Goal: Task Accomplishment & Management: Manage account settings

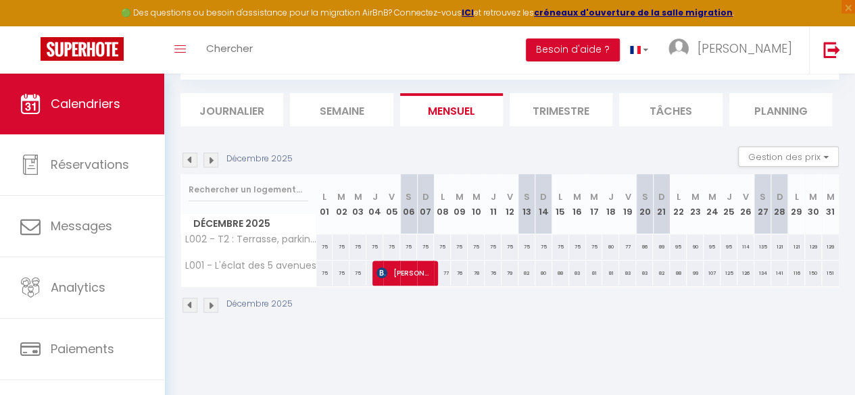
click at [191, 160] on img at bounding box center [190, 160] width 15 height 15
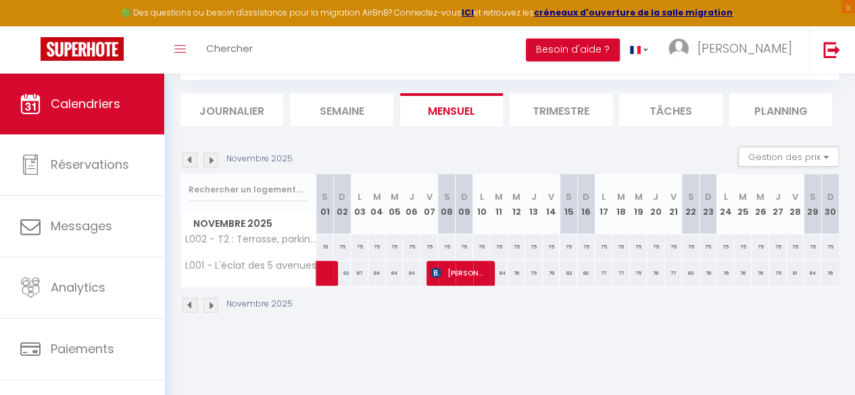
click at [191, 160] on img at bounding box center [190, 160] width 15 height 15
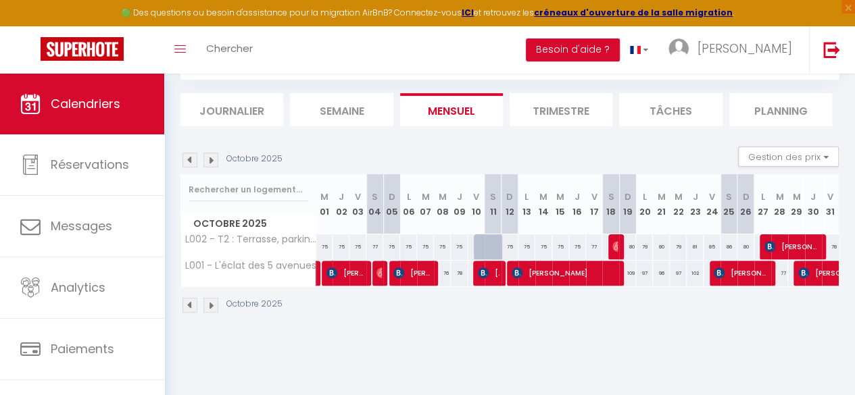
click at [191, 160] on img at bounding box center [190, 160] width 15 height 15
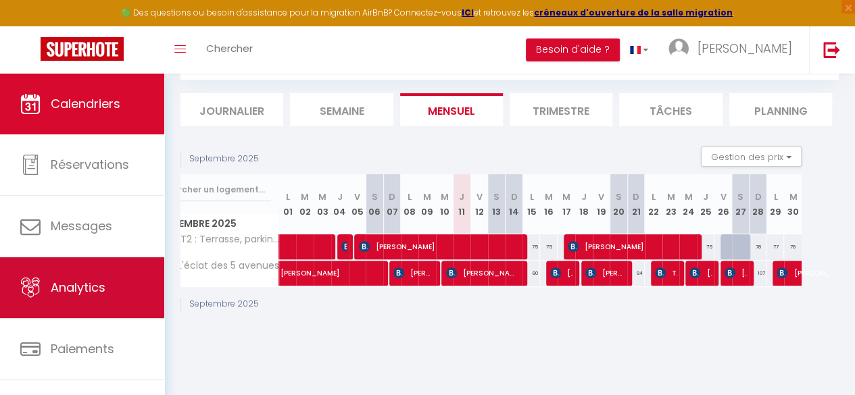
scroll to position [78, 0]
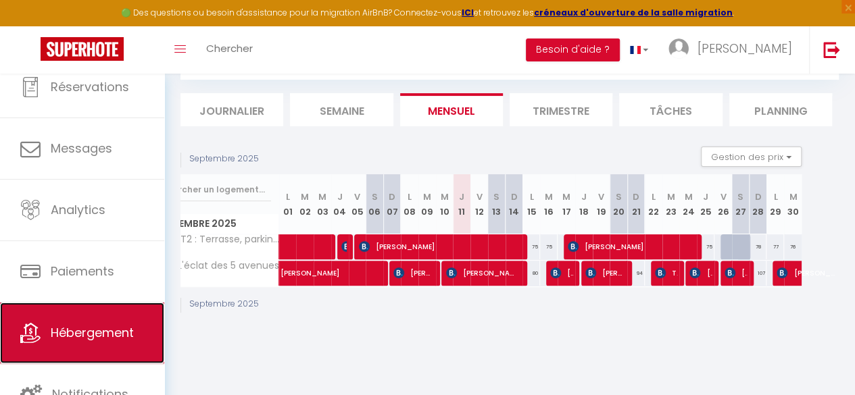
click at [76, 326] on span "Hébergement" at bounding box center [92, 332] width 83 height 17
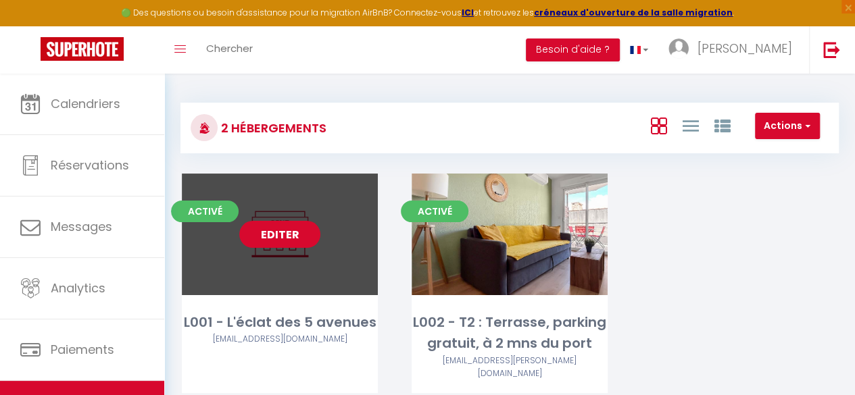
click at [295, 227] on link "Editer" at bounding box center [279, 234] width 81 height 27
select select "3"
select select "2"
select select "1"
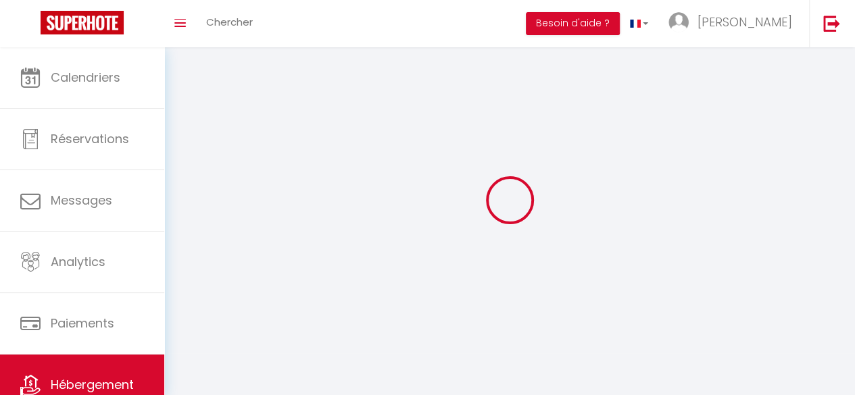
select select
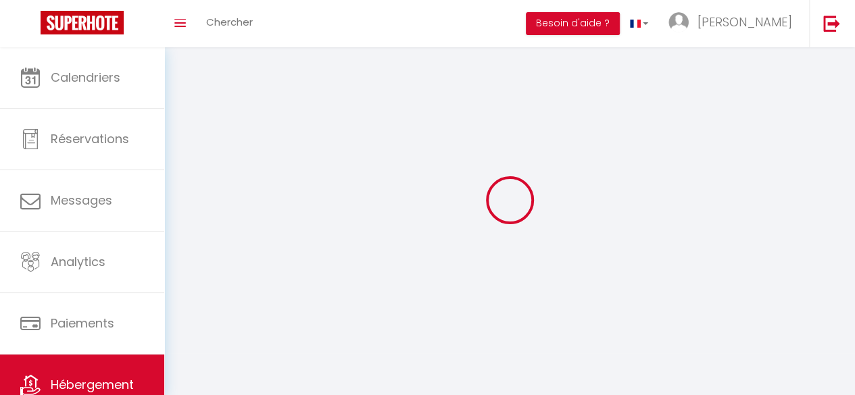
select select
checkbox input "false"
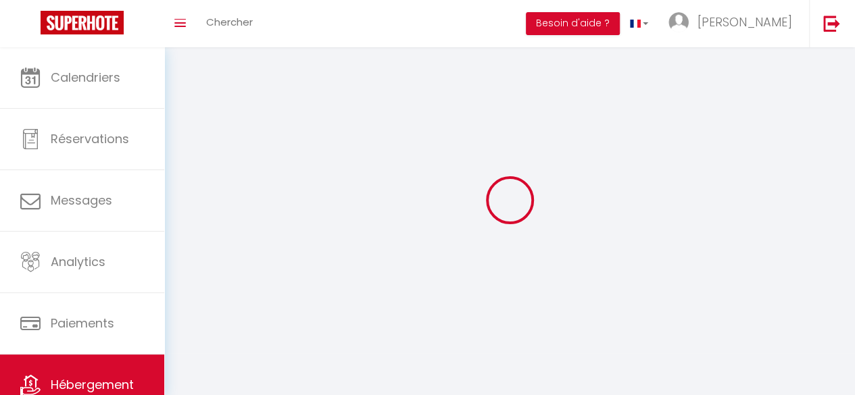
select select
select select "1"
select select "28"
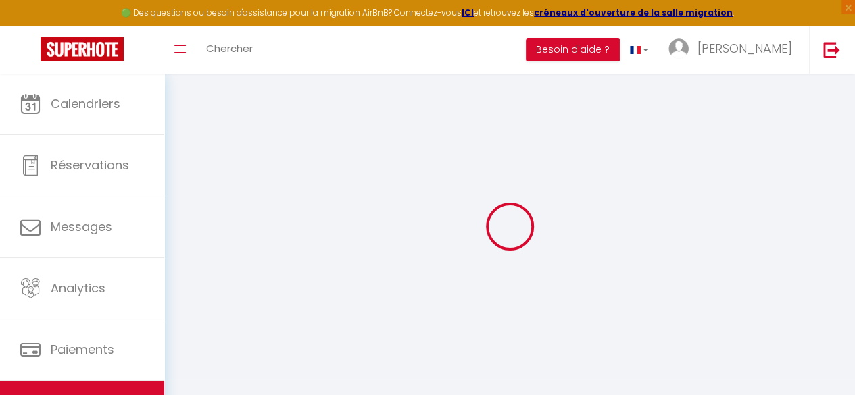
select select
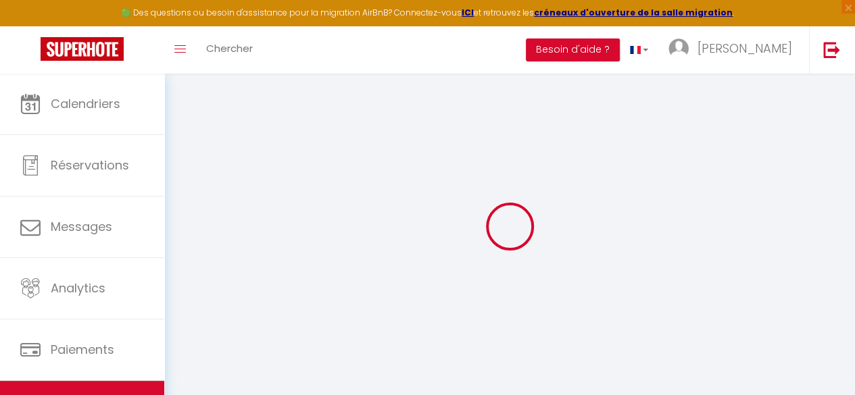
select select
checkbox input "false"
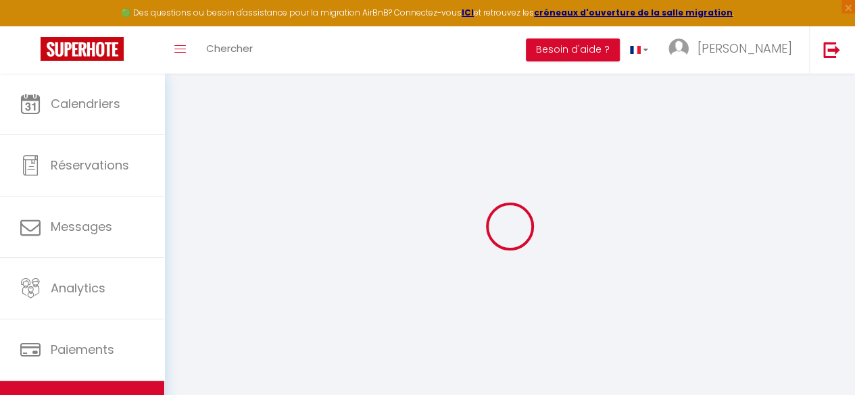
select select
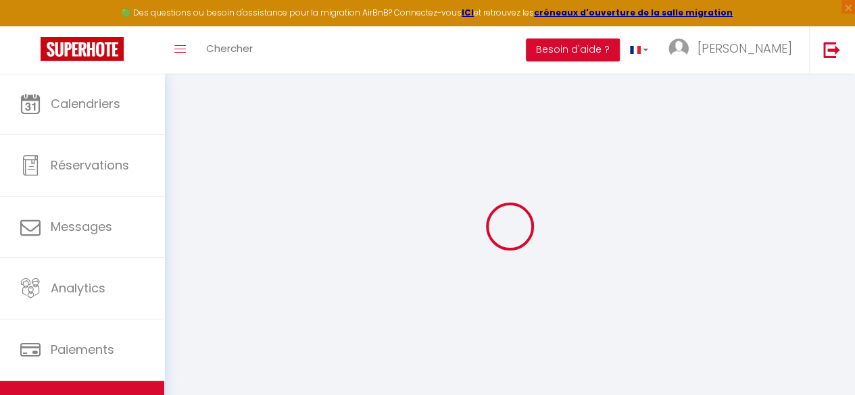
select select
checkbox input "false"
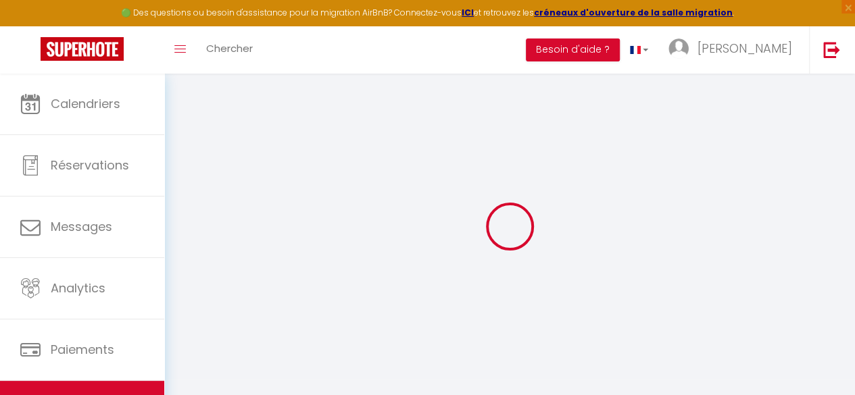
checkbox input "false"
select select
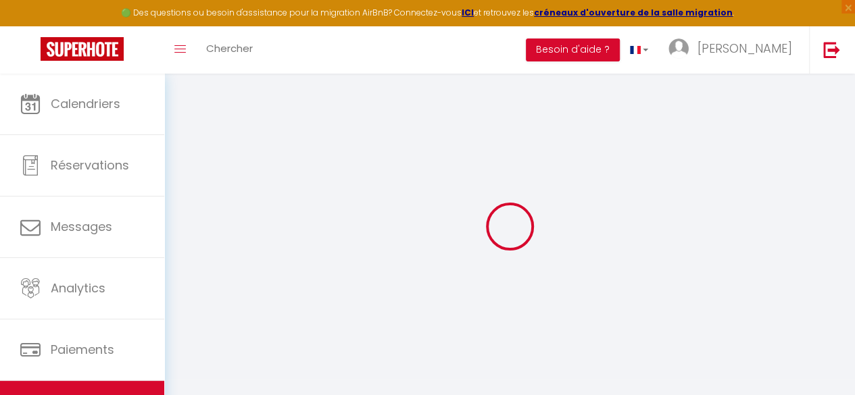
select select
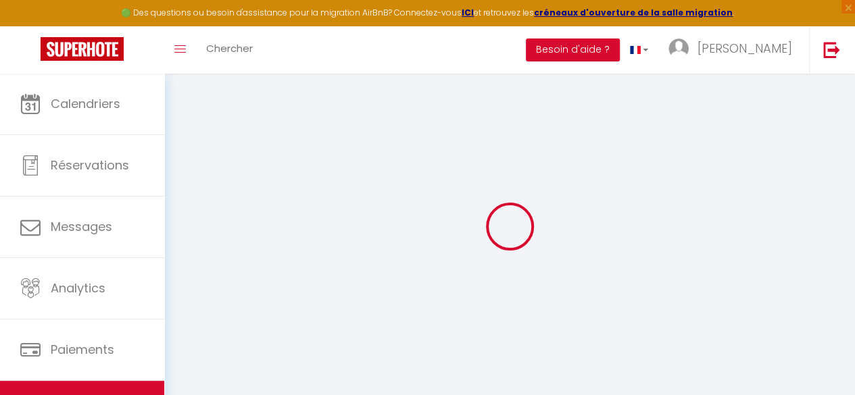
checkbox input "false"
select select
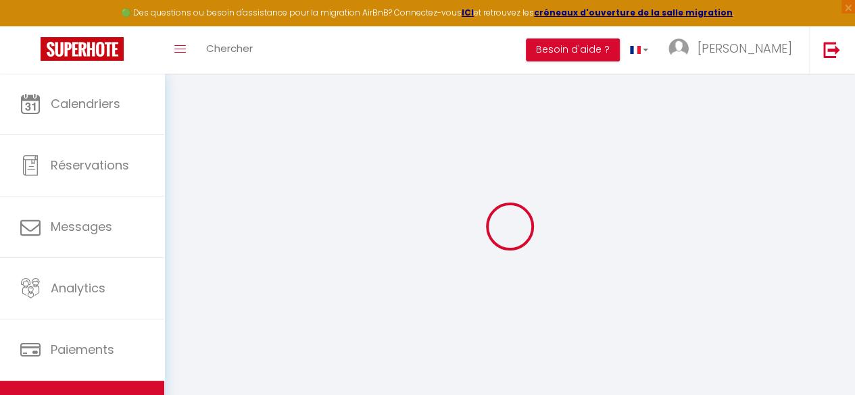
select select
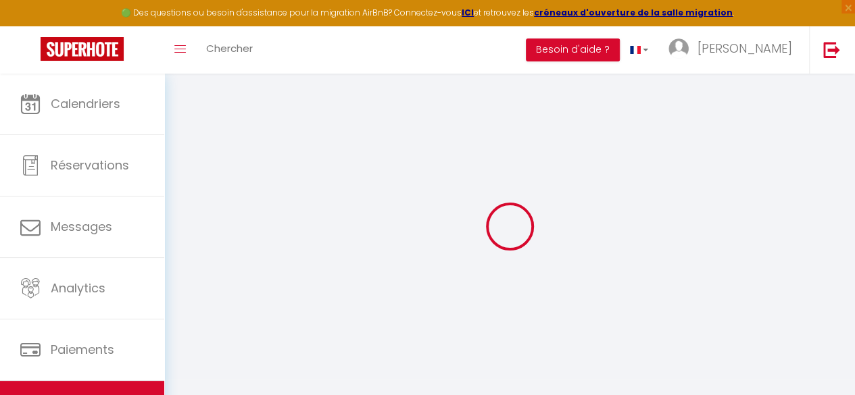
select select
checkbox input "false"
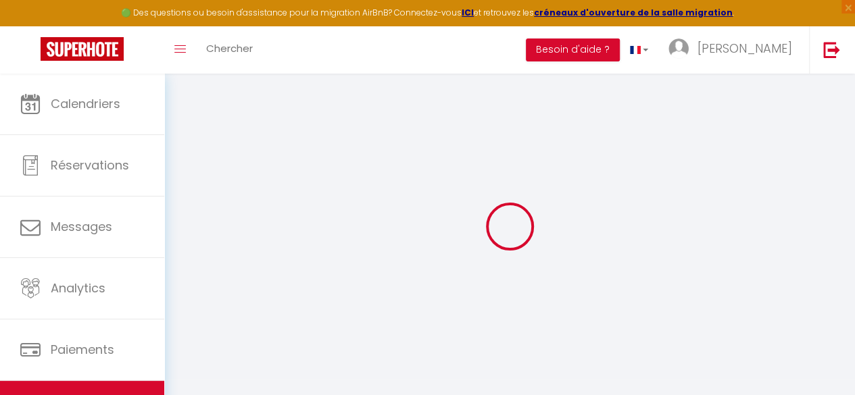
checkbox input "false"
select select
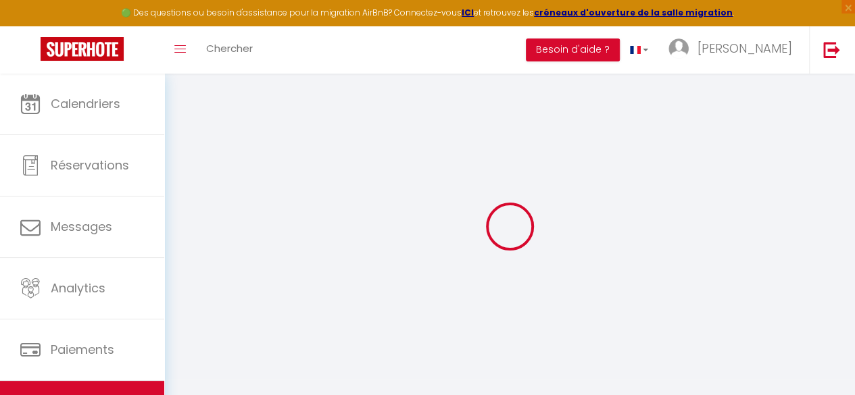
select select
checkbox input "false"
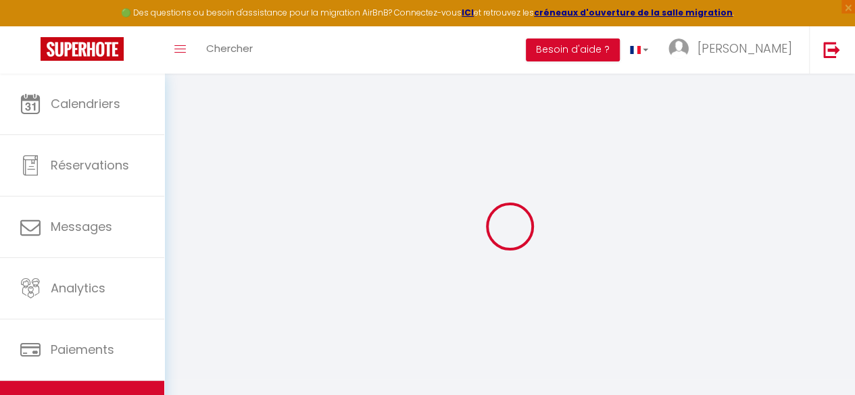
checkbox input "false"
select select
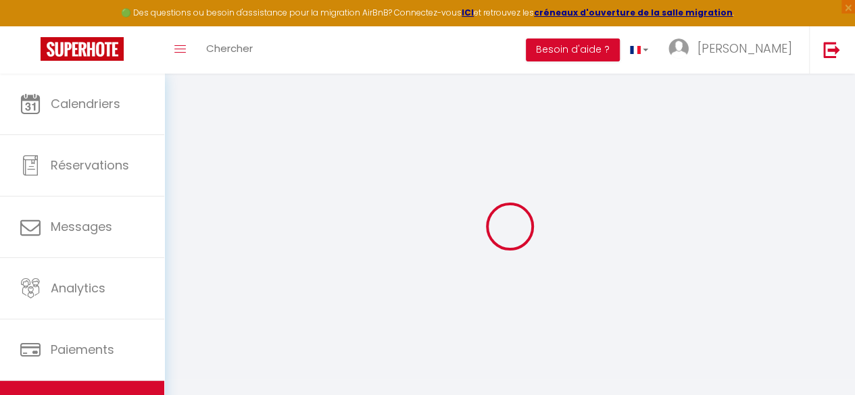
type input "L001 - L'éclat des 5 avenues"
type input "[PERSON_NAME]"
type input "DU LAC"
type input "[STREET_ADDRESS][PERSON_NAME]"
type input "13004"
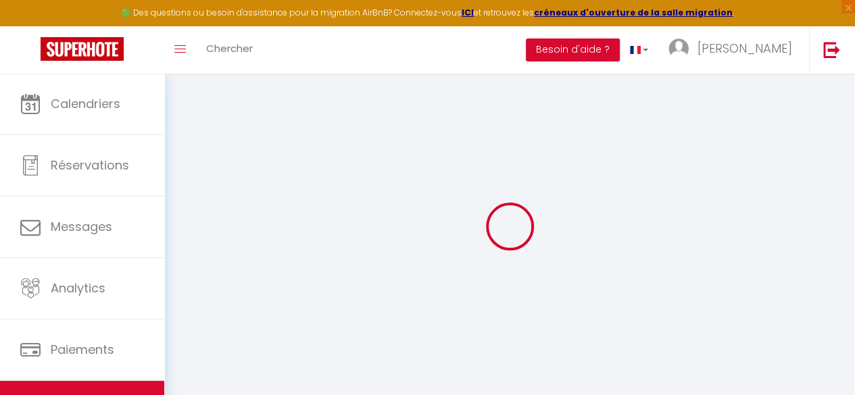
type input "[GEOGRAPHIC_DATA]"
select select "4"
select select "2"
type input "70"
type input "65"
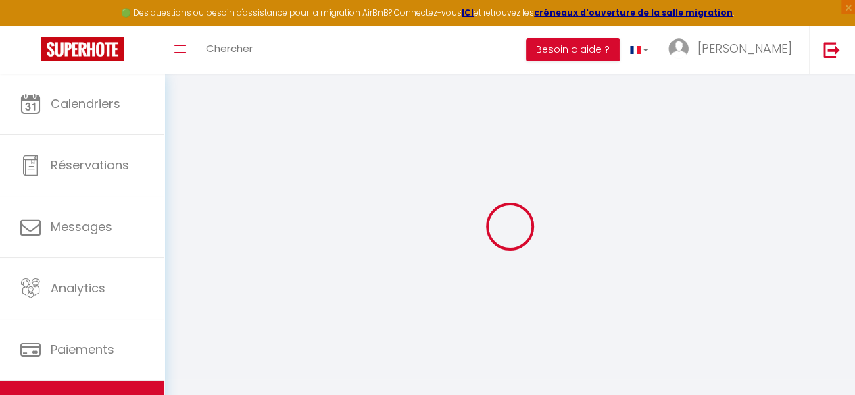
select select
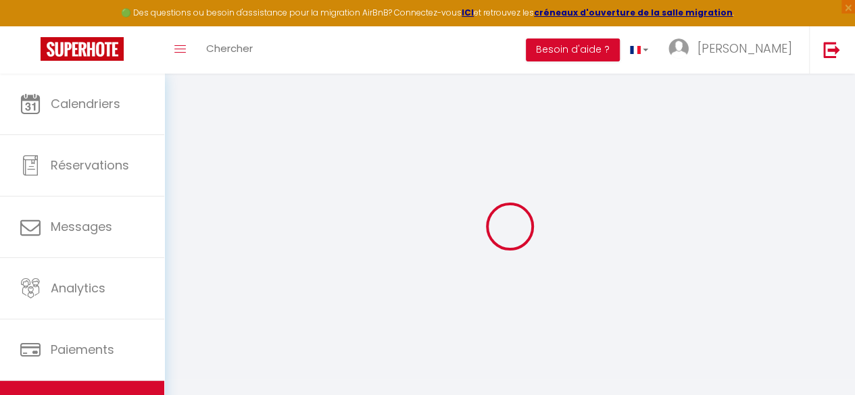
type input "[STREET_ADDRESS]"
type input "13004"
type input "[GEOGRAPHIC_DATA]"
type input "[EMAIL_ADDRESS][DOMAIN_NAME]"
select select
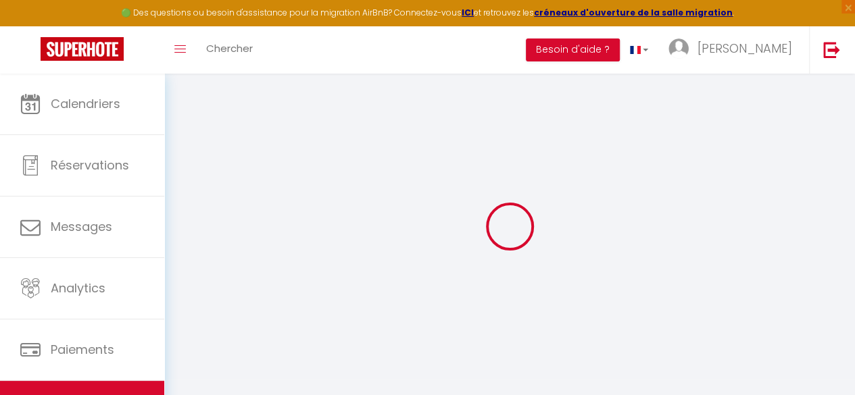
checkbox input "false"
type input "23"
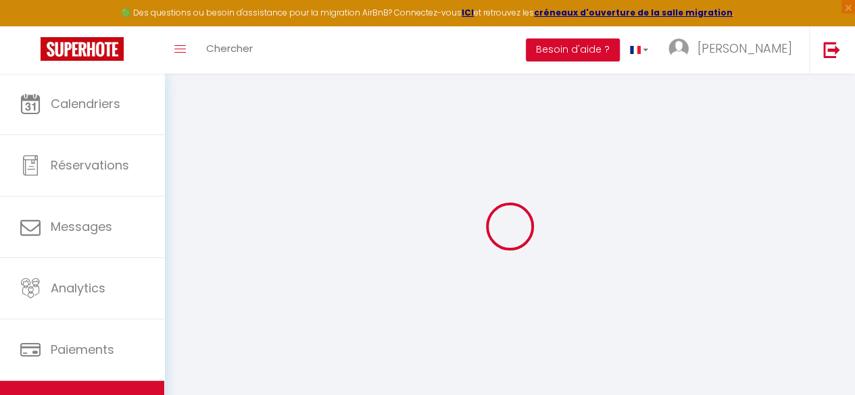
type input "65"
type input "0"
select select "50708"
select select
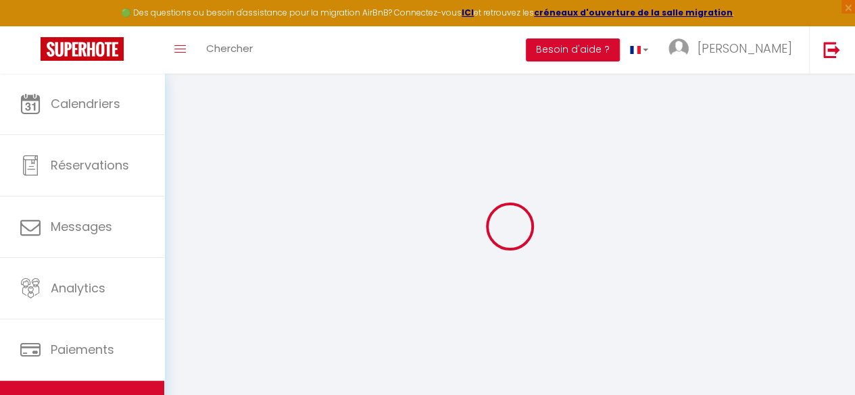
select select
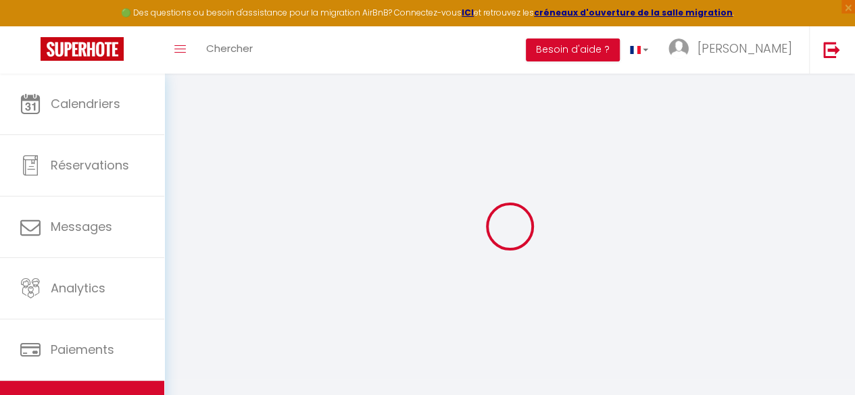
checkbox input "false"
select select
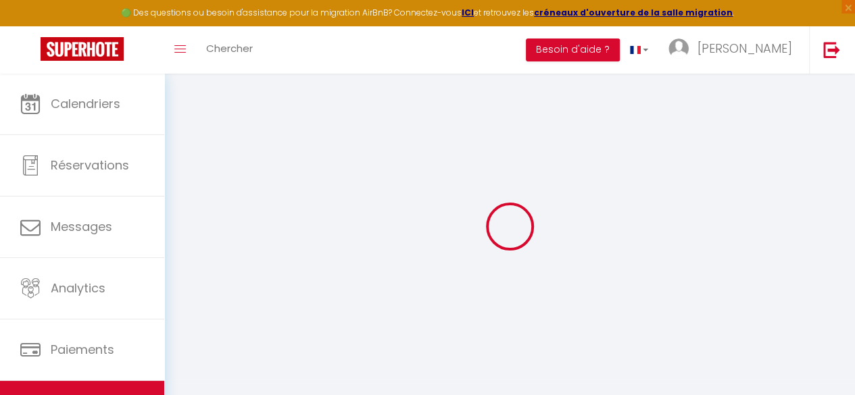
select select
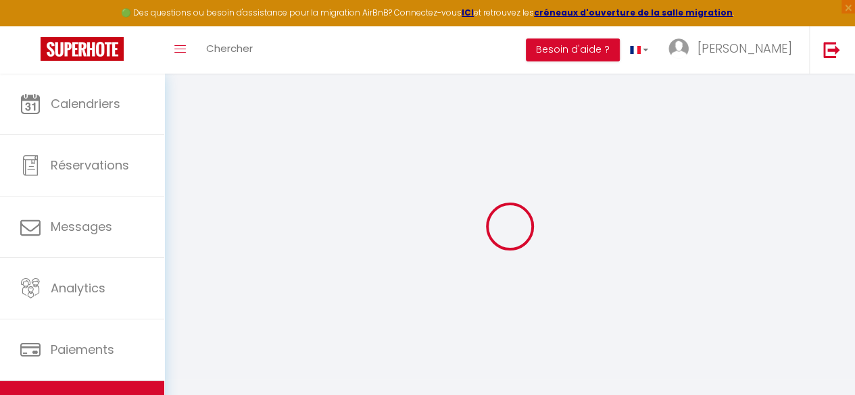
checkbox input "false"
select select
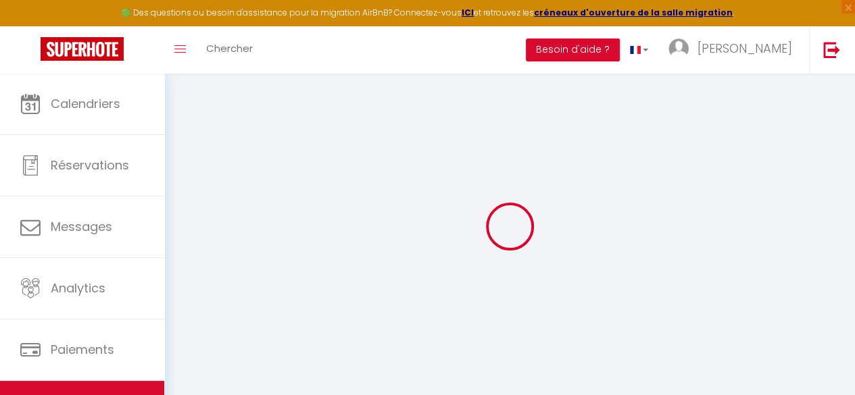
select select
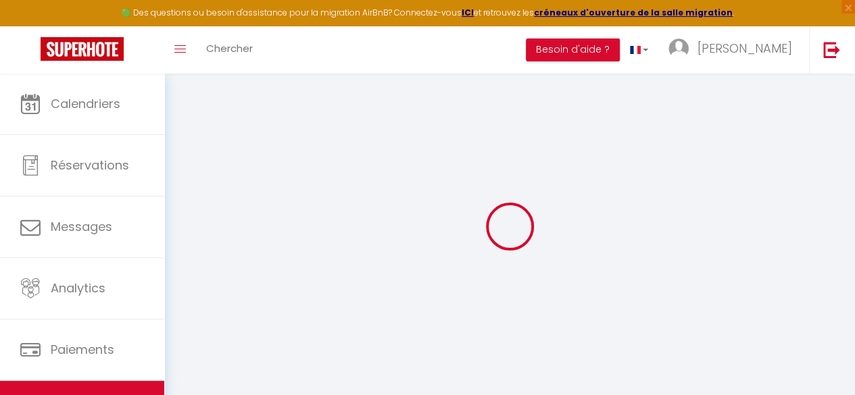
checkbox input "false"
select select
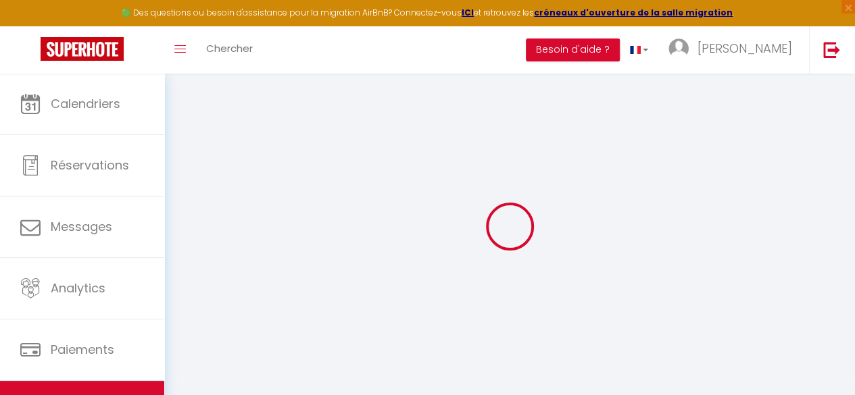
checkbox input "false"
select select "16:00"
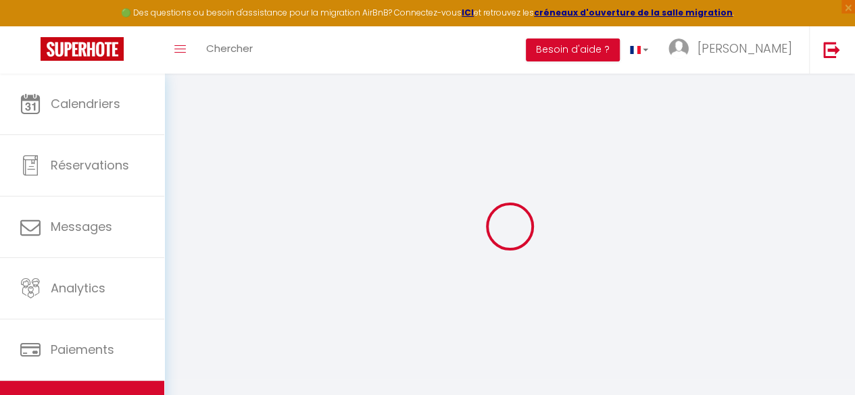
select select "23:45"
select select "10:00"
select select "30"
select select "120"
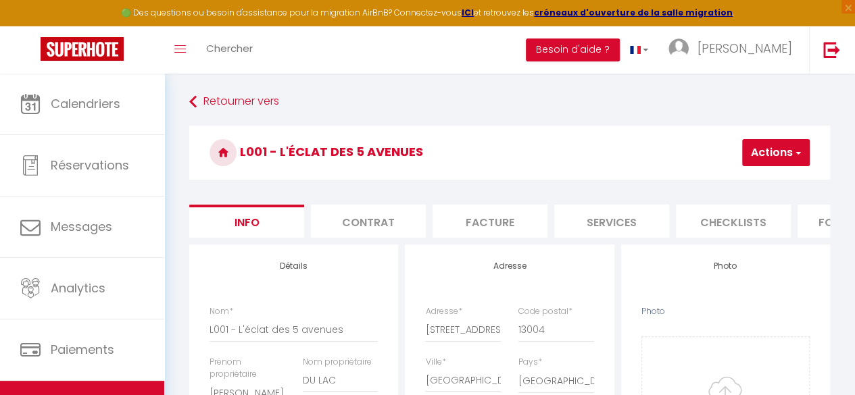
select select
checkbox input "false"
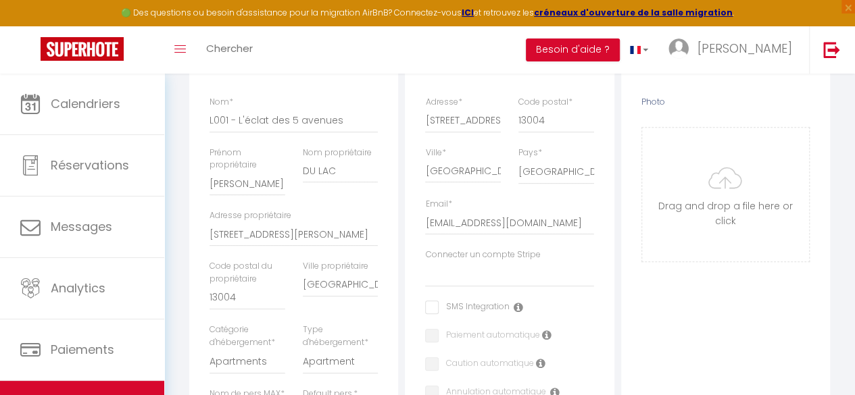
select select
checkbox input "false"
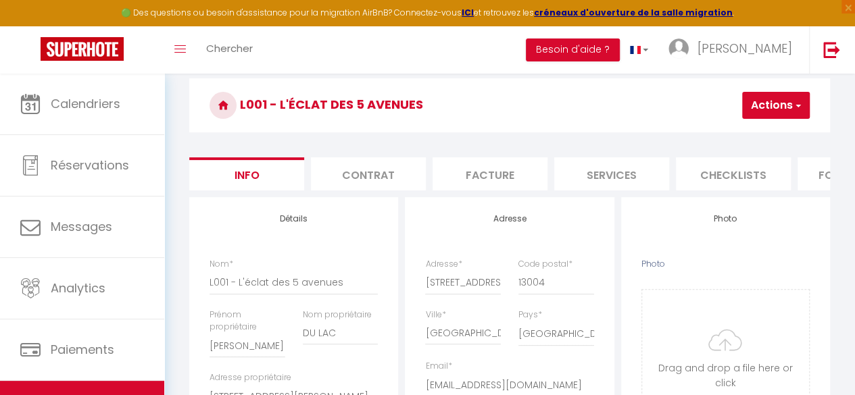
scroll to position [47, 0]
click at [608, 172] on li "Services" at bounding box center [611, 174] width 115 height 33
select select
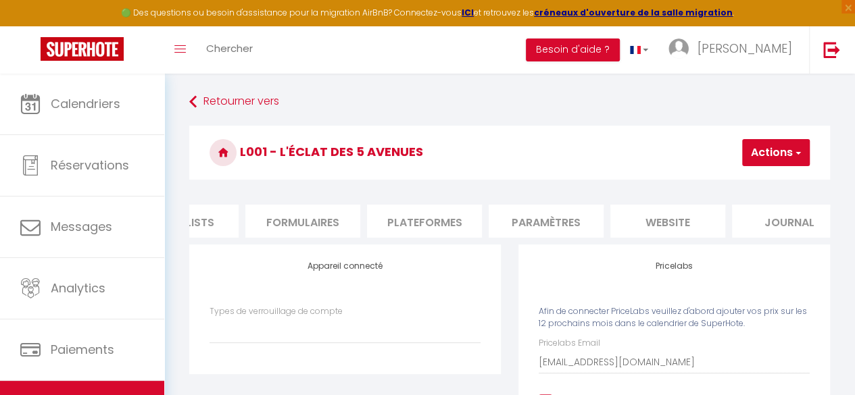
scroll to position [0, 576]
click at [429, 225] on li "Plateformes" at bounding box center [400, 221] width 115 height 33
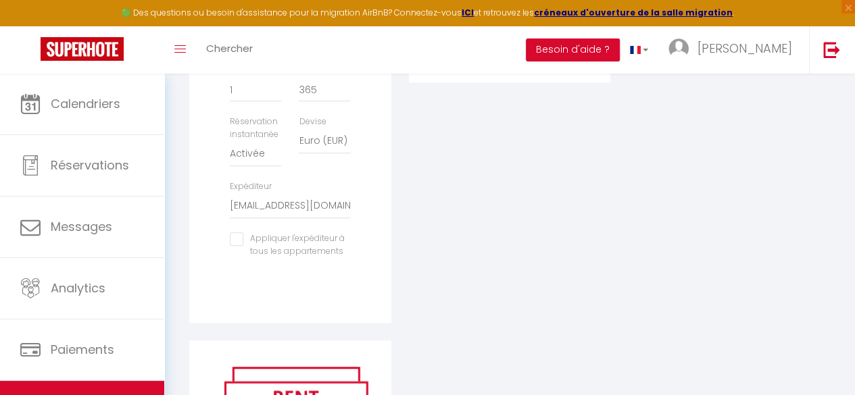
scroll to position [533, 0]
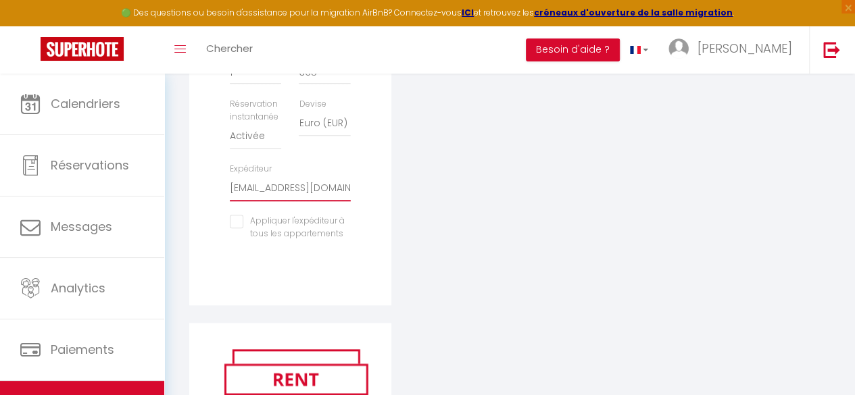
click at [274, 194] on select "[EMAIL_ADDRESS][DOMAIN_NAME] [EMAIL_ADDRESS][DOMAIN_NAME] [PERSON_NAME][EMAIL_A…" at bounding box center [290, 189] width 120 height 26
select select "8547"
click at [230, 185] on select "[EMAIL_ADDRESS][DOMAIN_NAME] [EMAIL_ADDRESS][DOMAIN_NAME] [PERSON_NAME][EMAIL_A…" at bounding box center [290, 189] width 120 height 26
click at [238, 228] on input "checkbox" at bounding box center [290, 222] width 120 height 14
checkbox input "true"
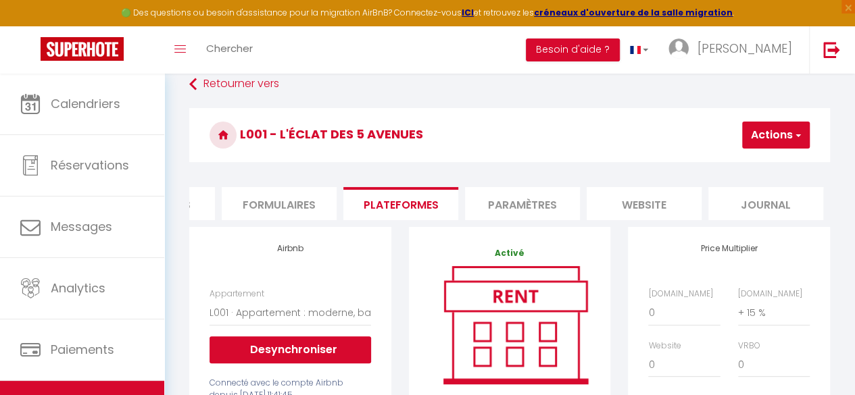
scroll to position [15, 0]
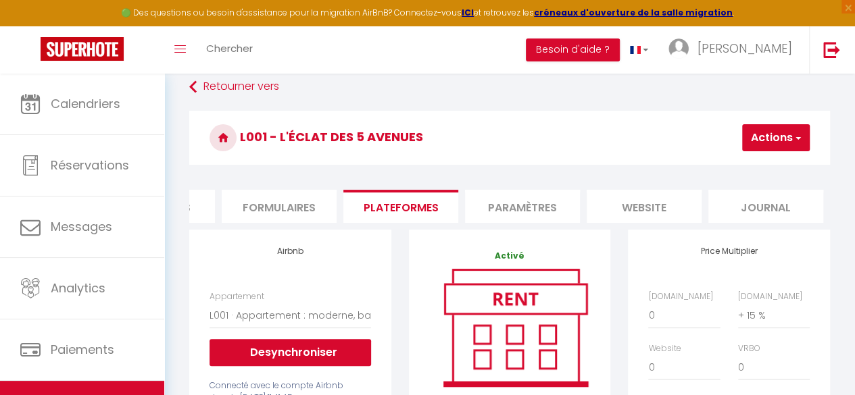
click at [790, 150] on button "Actions" at bounding box center [776, 137] width 68 height 27
click at [760, 166] on link "Enregistrer" at bounding box center [755, 168] width 107 height 18
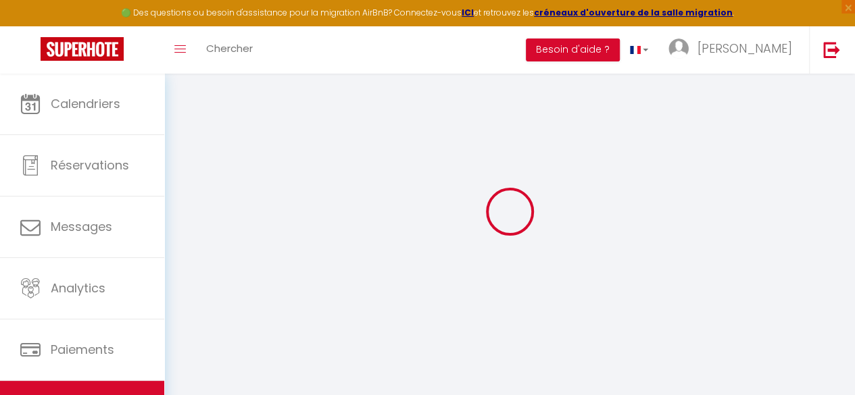
select select "365"
select select "EUR"
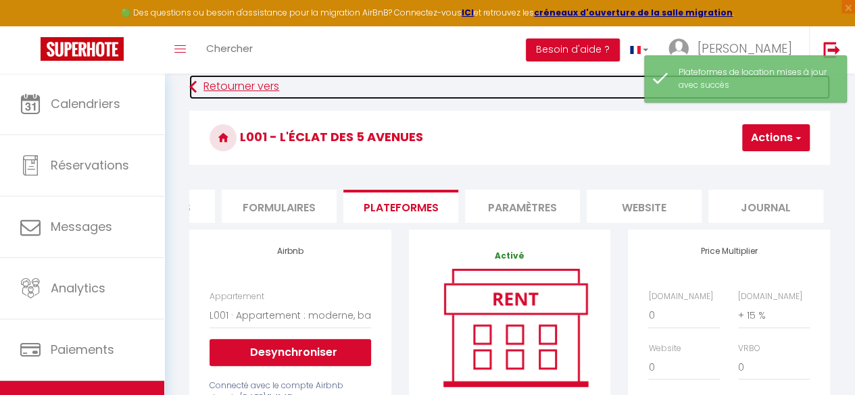
click at [211, 82] on link "Retourner vers" at bounding box center [509, 87] width 641 height 24
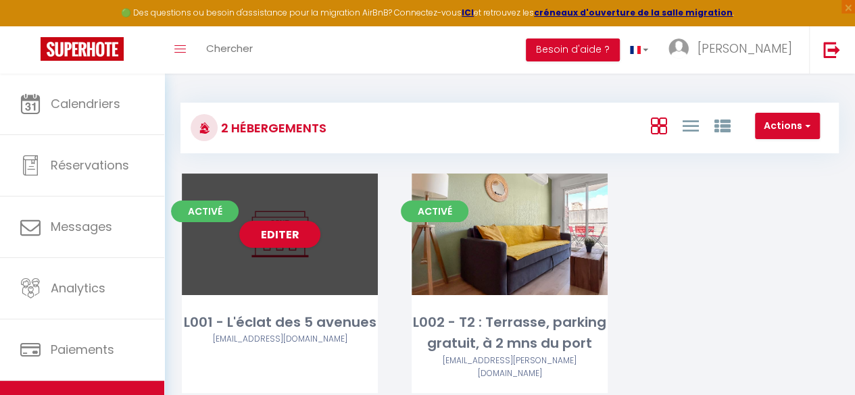
scroll to position [74, 0]
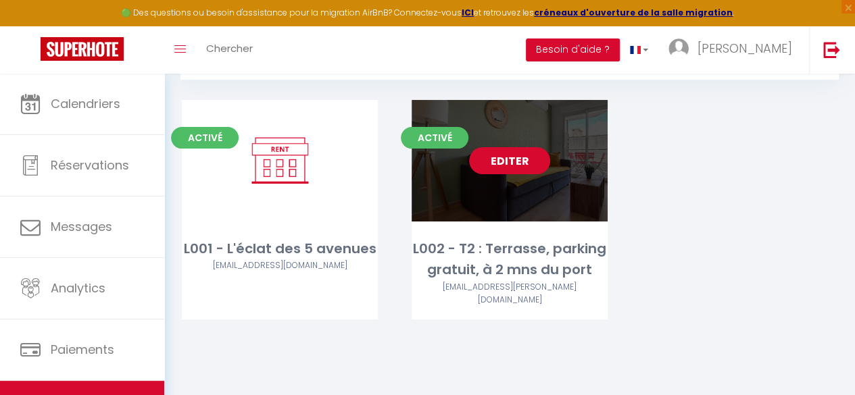
click at [514, 171] on link "Editer" at bounding box center [509, 160] width 81 height 27
select select "3"
select select "2"
select select "1"
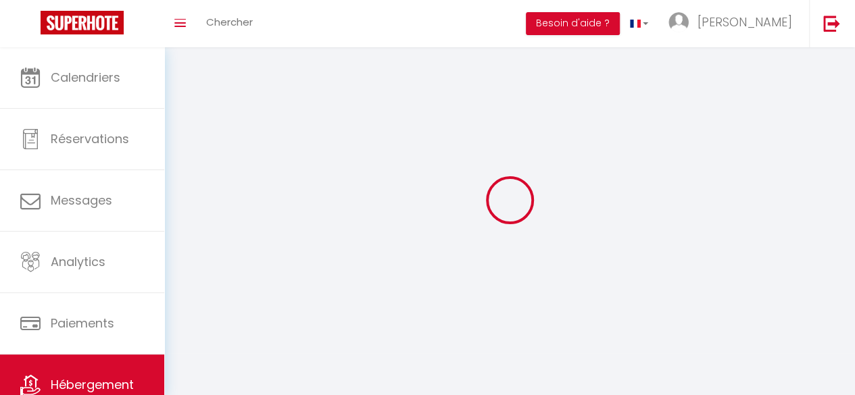
select select
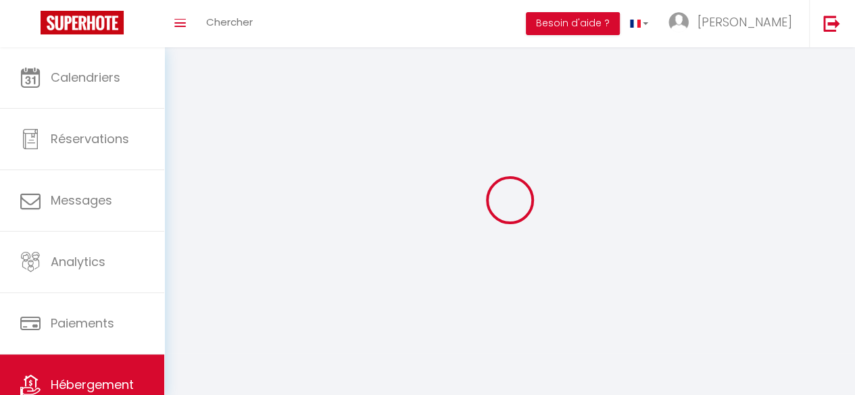
select select
checkbox input "false"
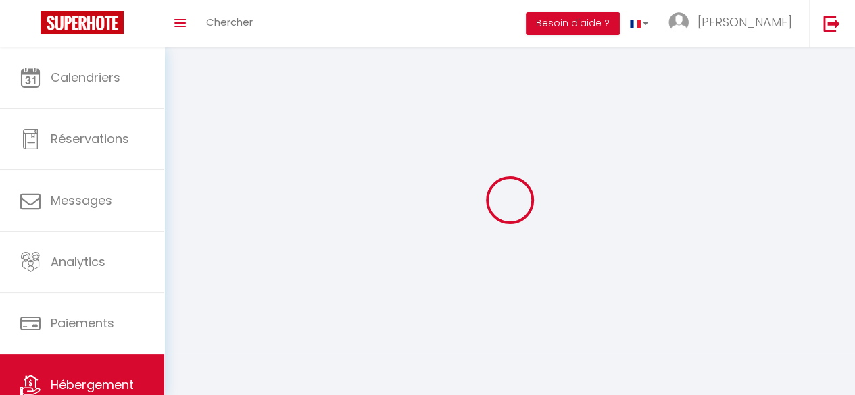
select select
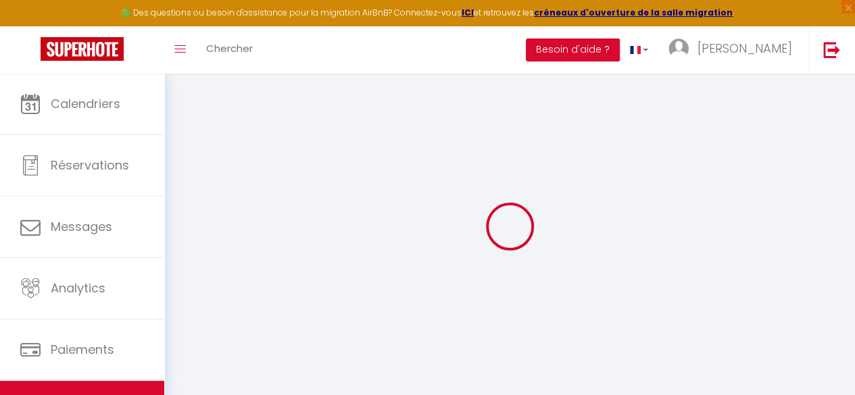
select select
checkbox input "false"
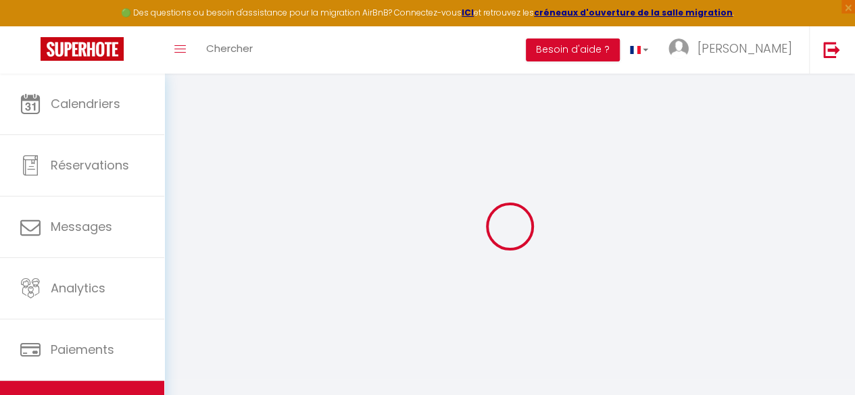
select select "16:00"
select select
select select "10:00"
select select "15"
select select "120"
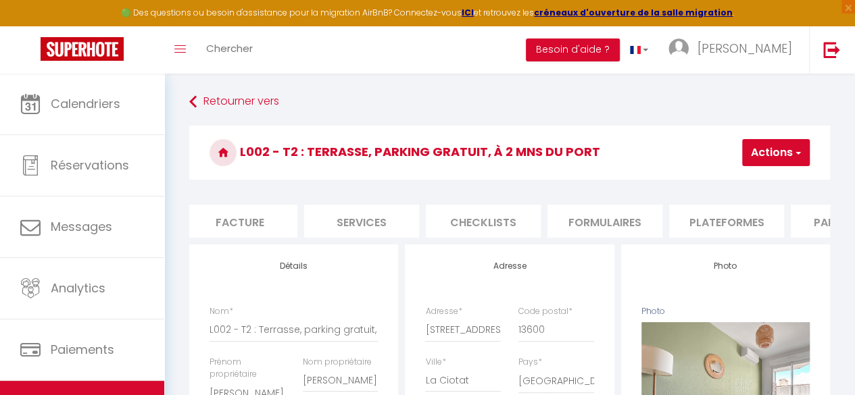
select select
checkbox input "false"
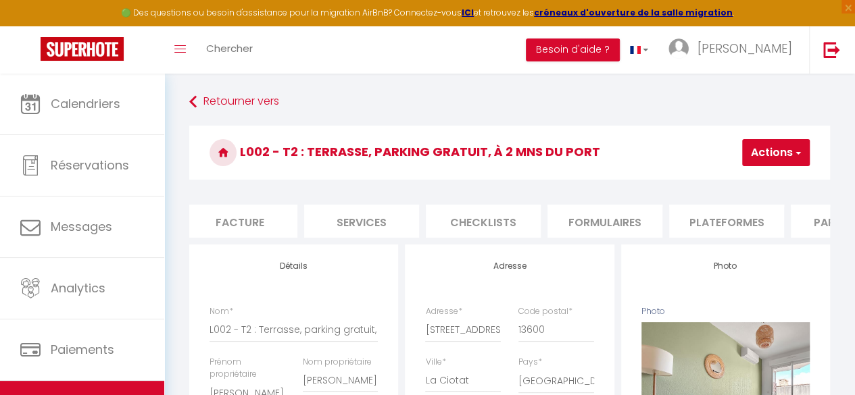
checkbox input "false"
click at [594, 214] on li "Plateformes" at bounding box center [589, 221] width 115 height 33
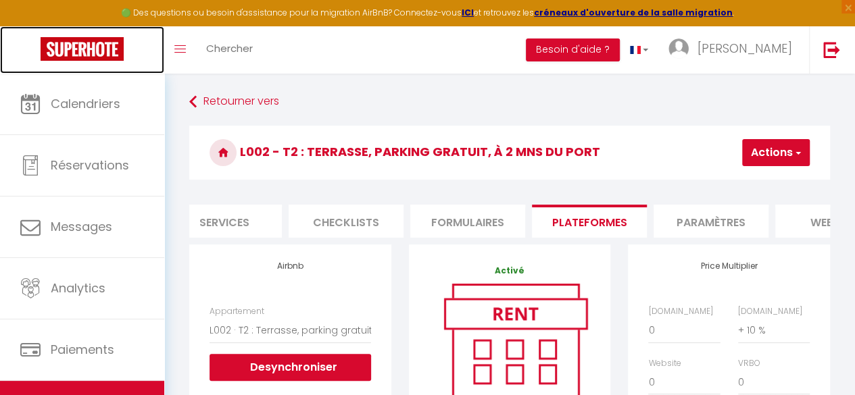
click at [95, 52] on img at bounding box center [82, 49] width 83 height 24
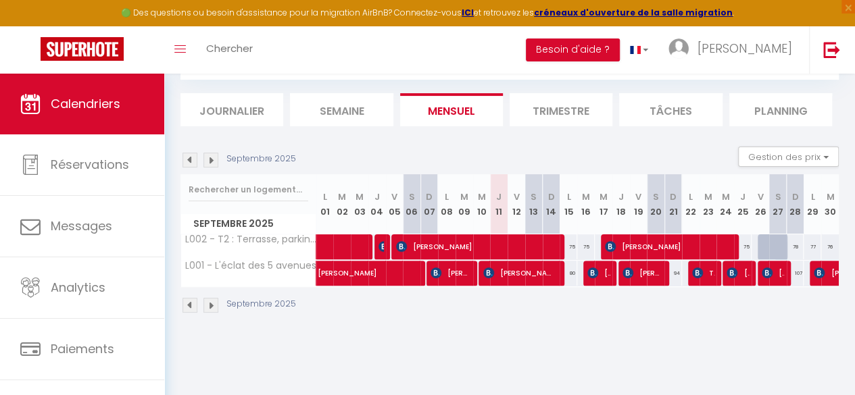
click at [211, 158] on img at bounding box center [210, 160] width 15 height 15
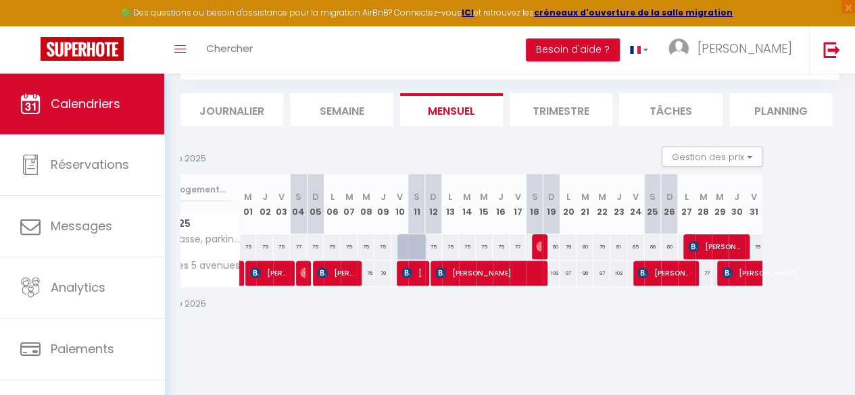
scroll to position [0, 85]
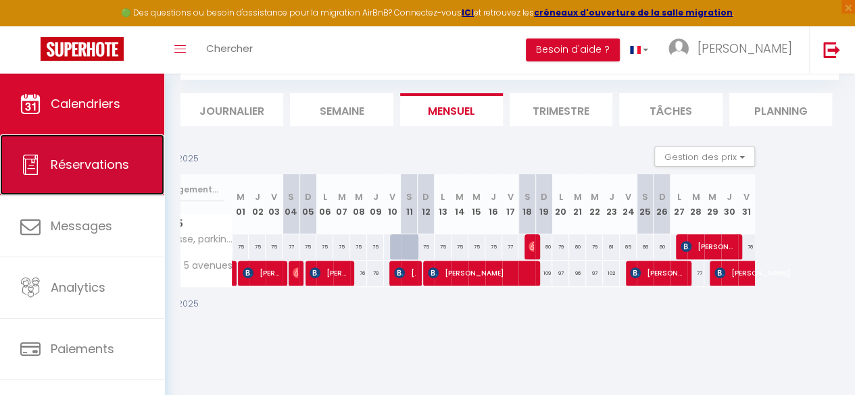
click at [52, 160] on span "Réservations" at bounding box center [90, 164] width 78 height 17
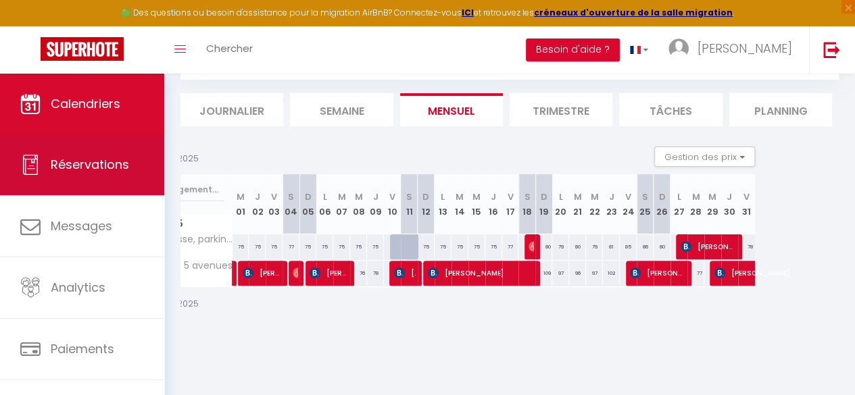
select select "not_cancelled"
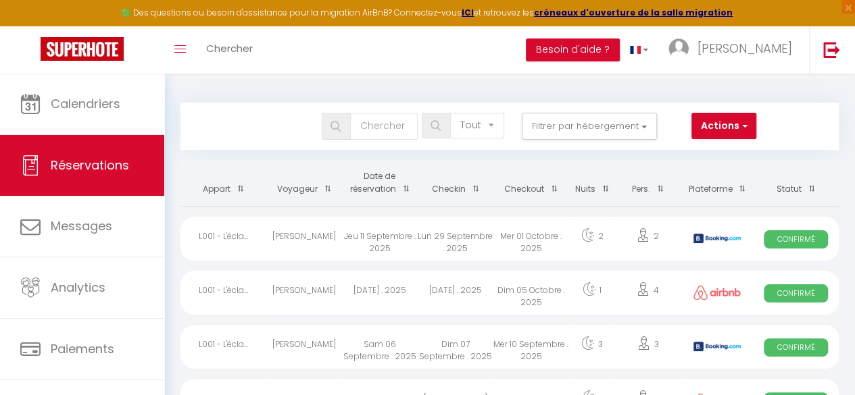
click at [398, 180] on span at bounding box center [403, 188] width 14 height 25
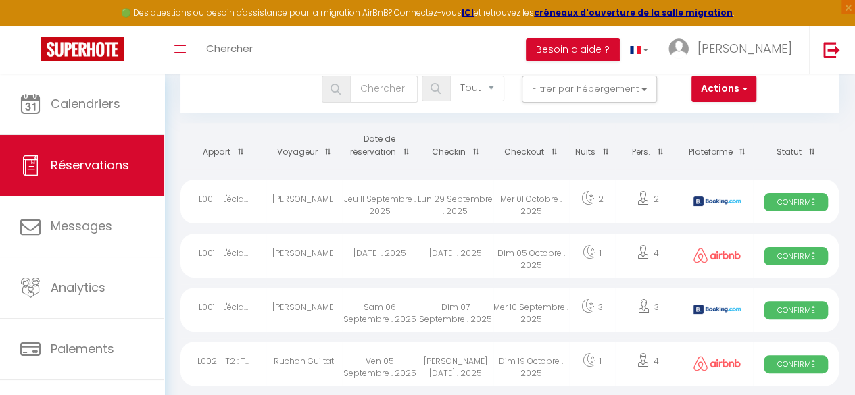
scroll to position [47, 0]
